Goal: Information Seeking & Learning: Check status

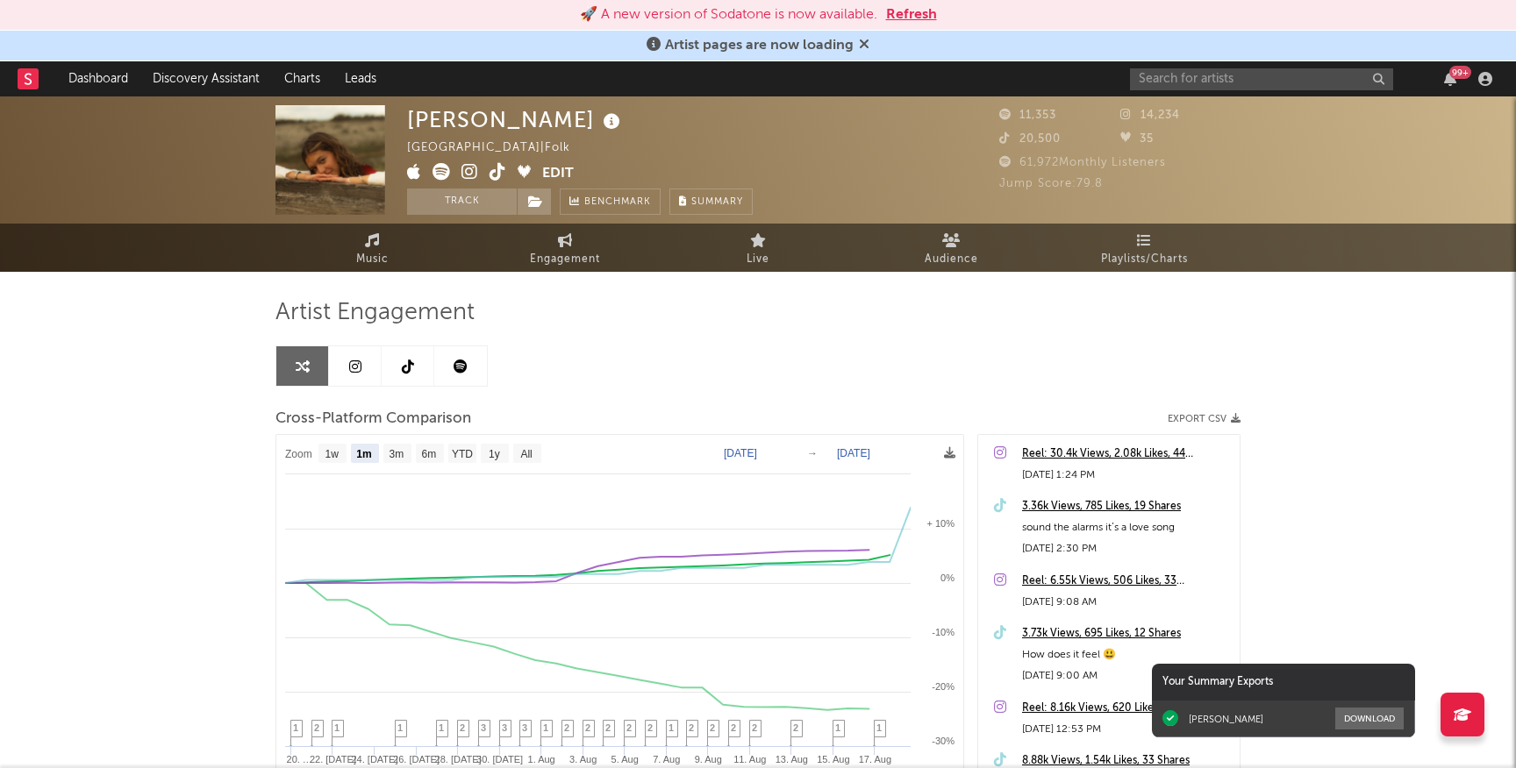
select select "1m"
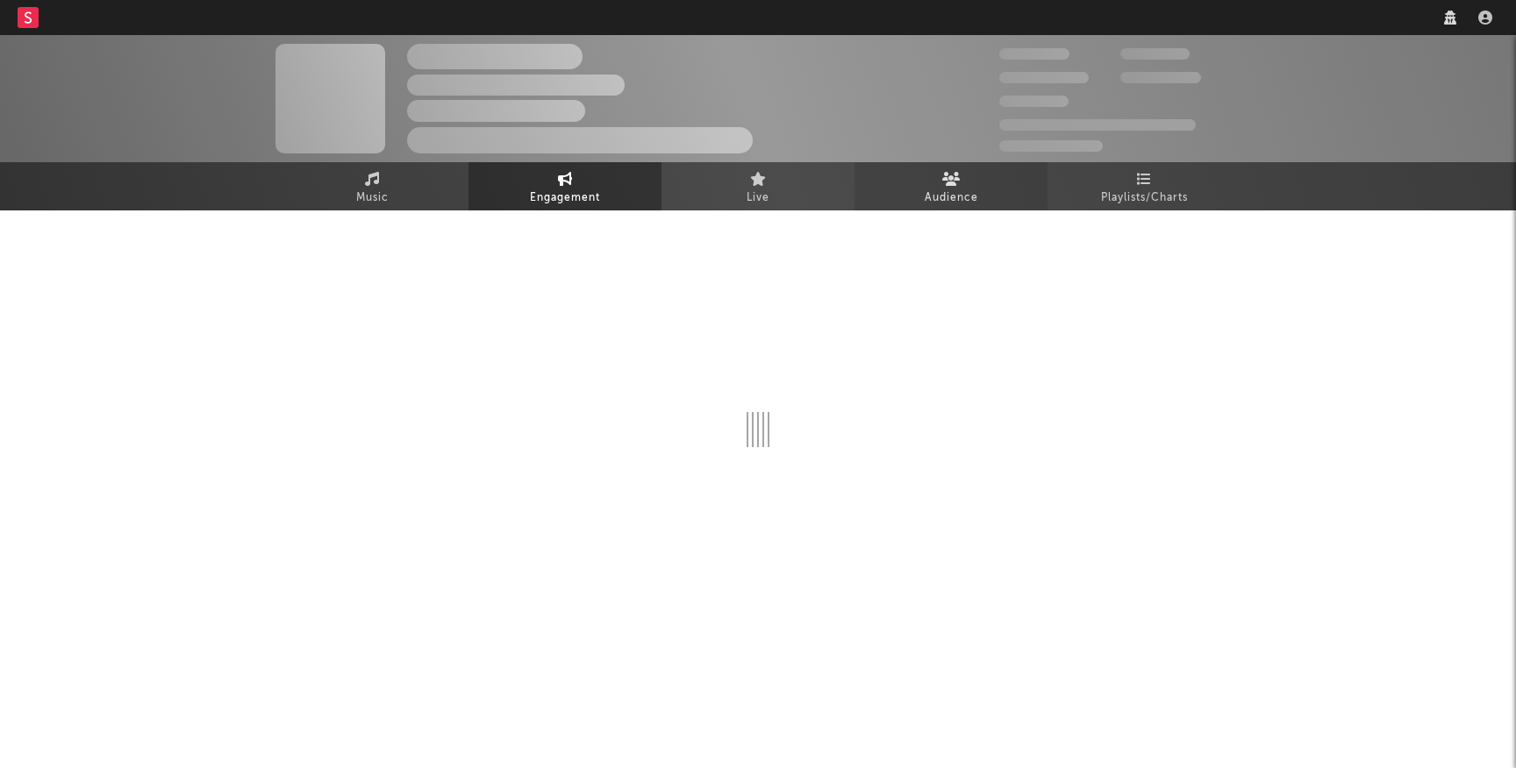
select select "1w"
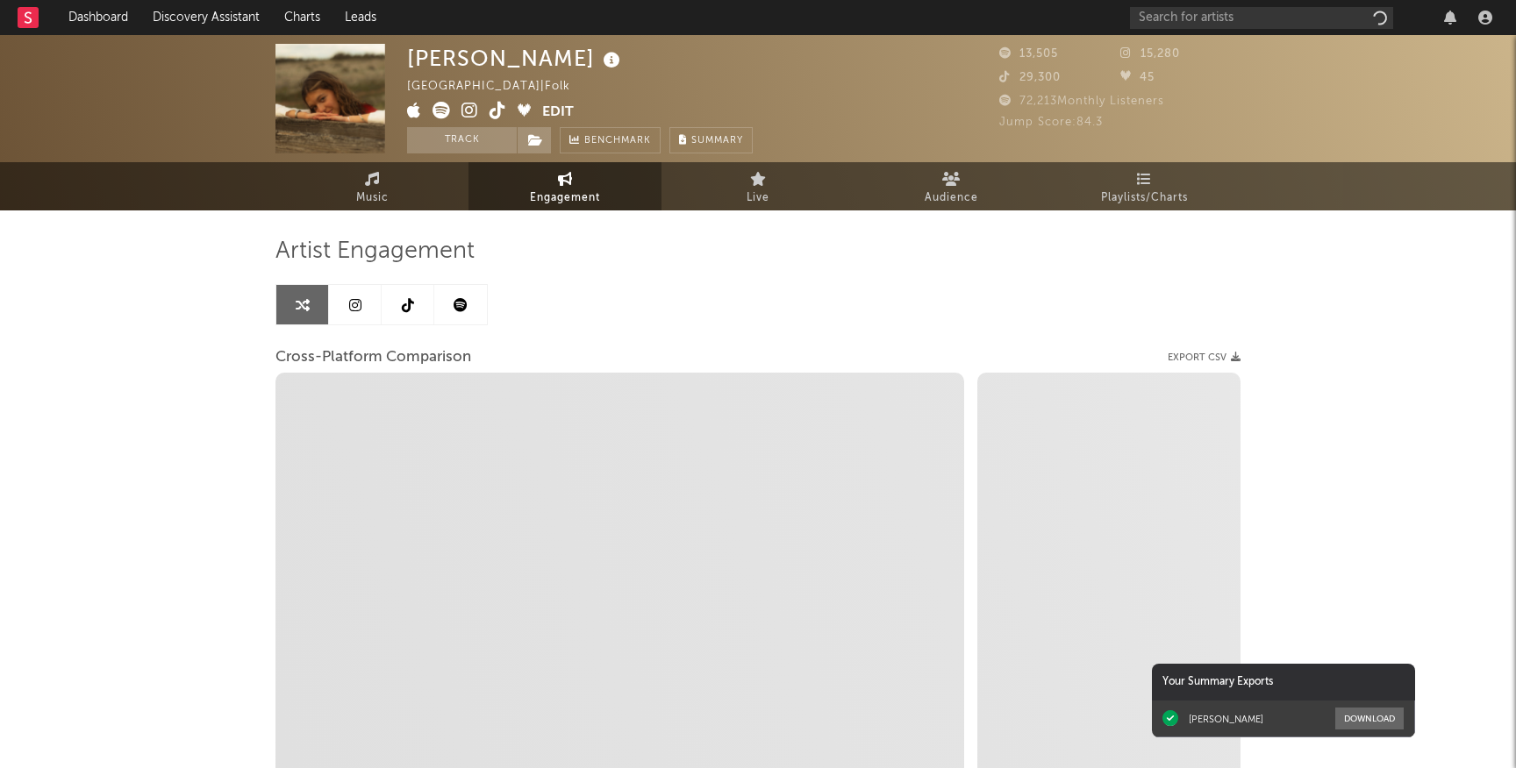
select select "1m"
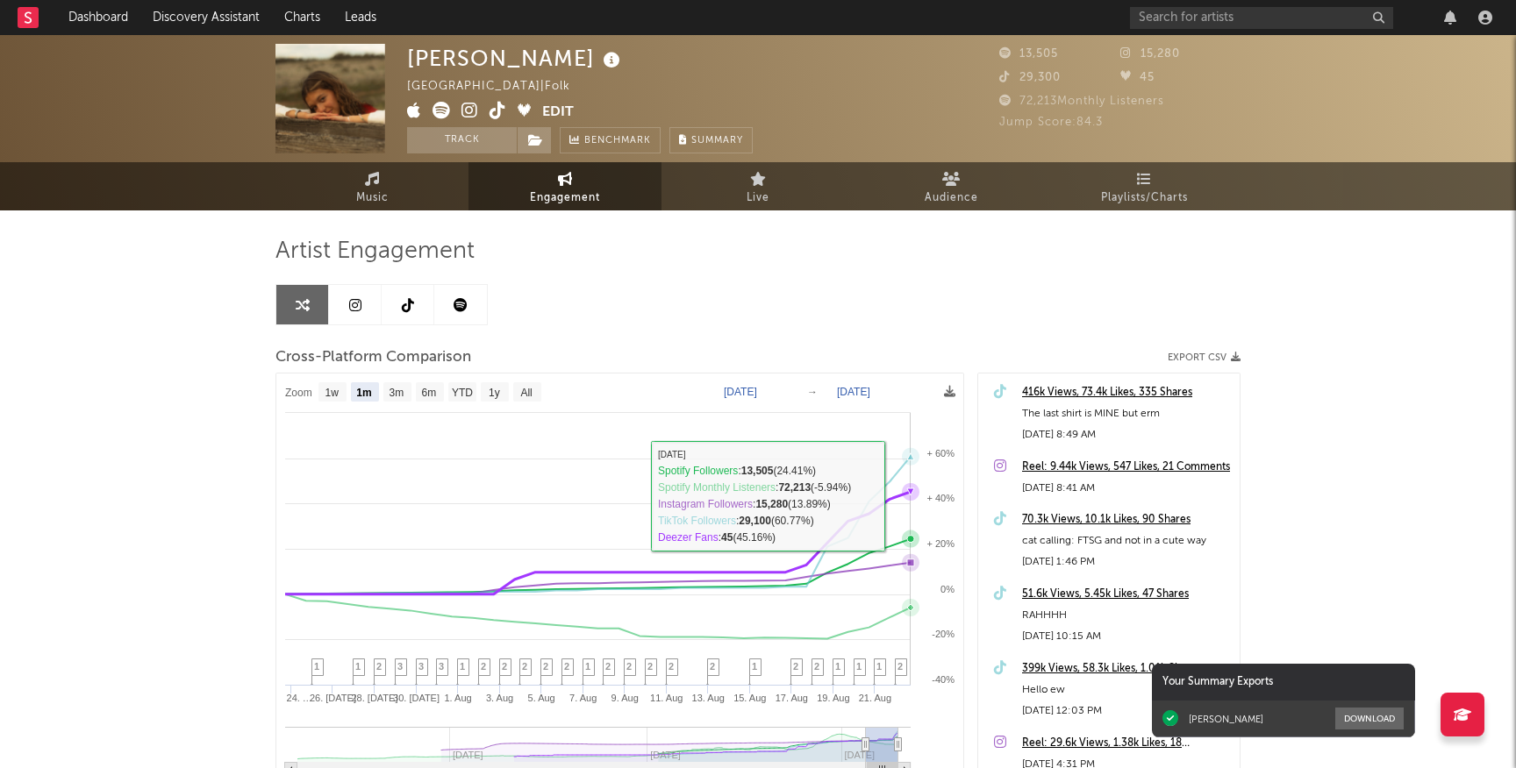
select select "1m"
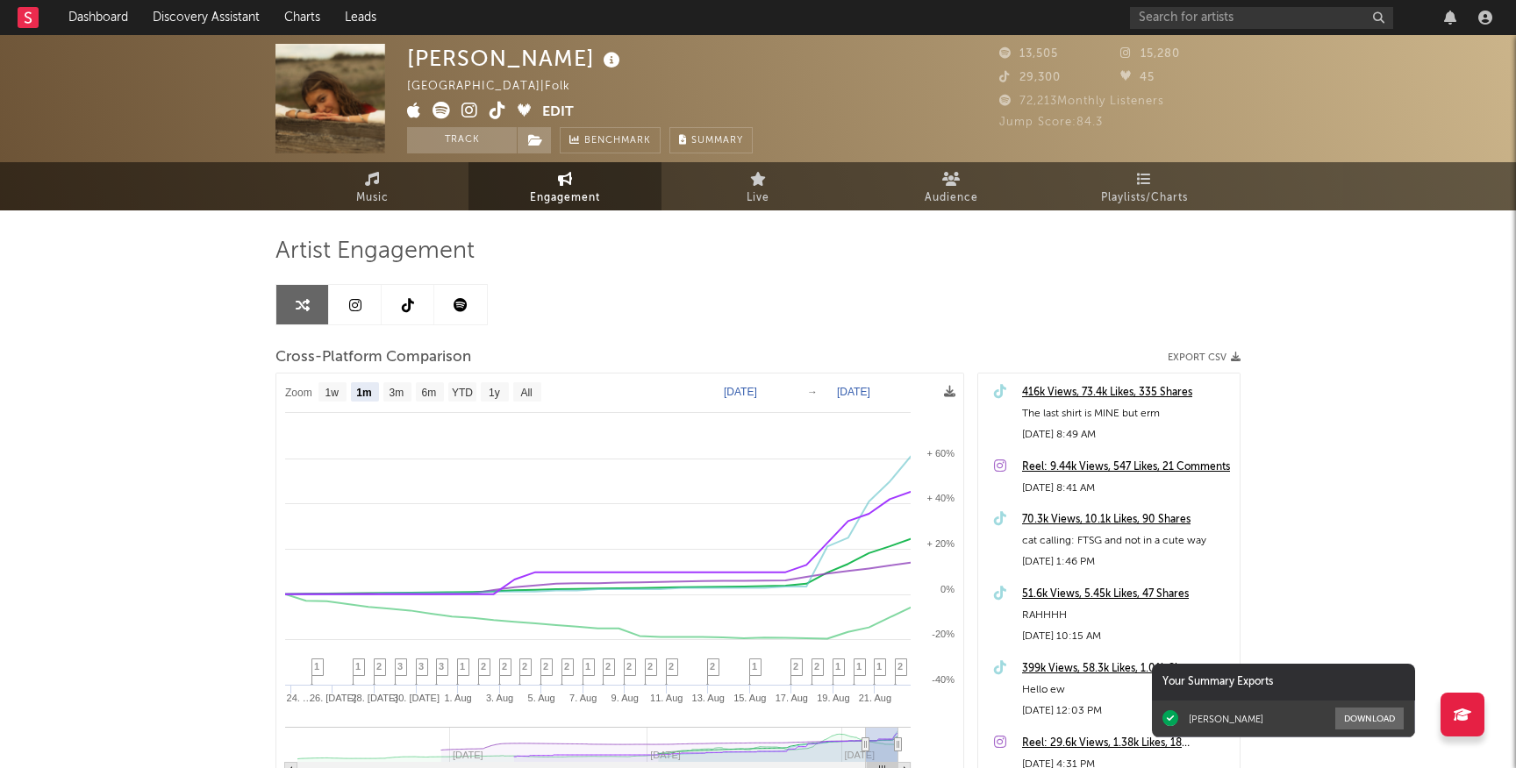
click at [1081, 390] on div "416k Views, 73.4k Likes, 335 Shares" at bounding box center [1126, 392] width 209 height 21
